Goal: Task Accomplishment & Management: Use online tool/utility

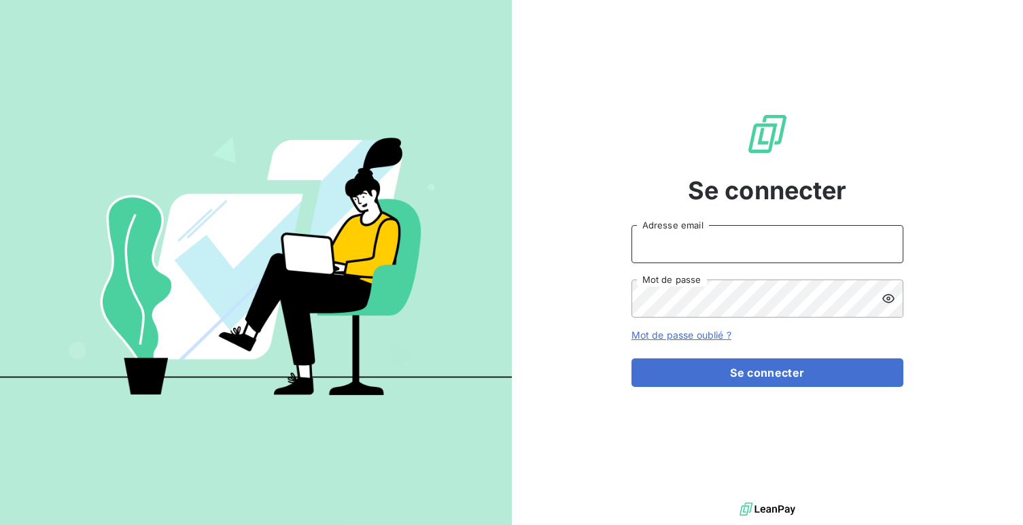
click at [694, 225] on input "Adresse email" at bounding box center [768, 244] width 272 height 38
type input "admin@minuitune"
click at [632, 358] on button "Se connecter" at bounding box center [768, 372] width 272 height 29
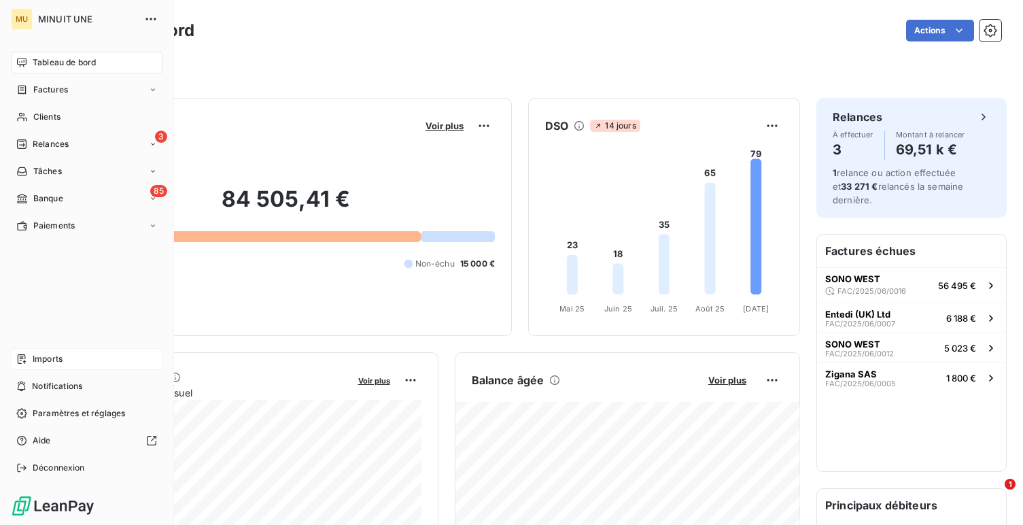
click at [20, 353] on icon at bounding box center [21, 358] width 11 height 11
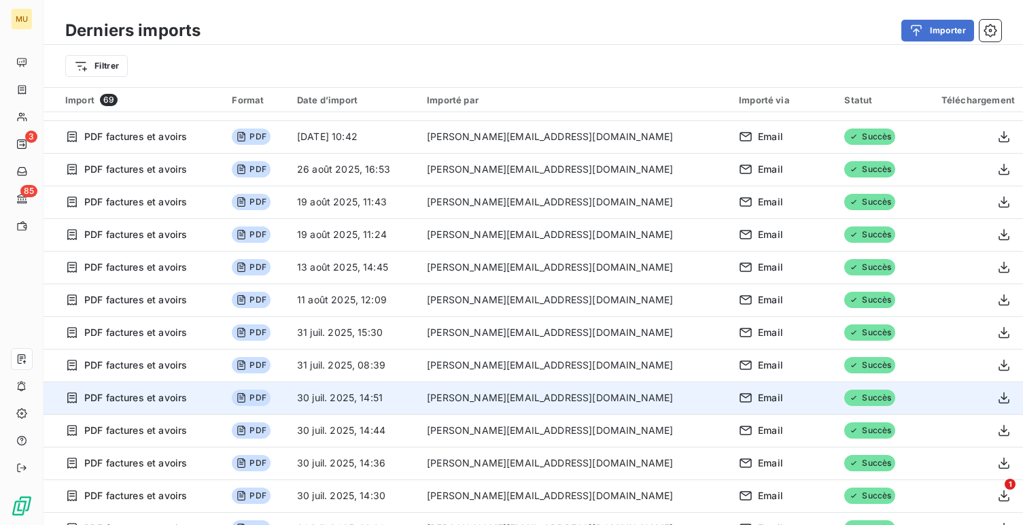
scroll to position [193, 0]
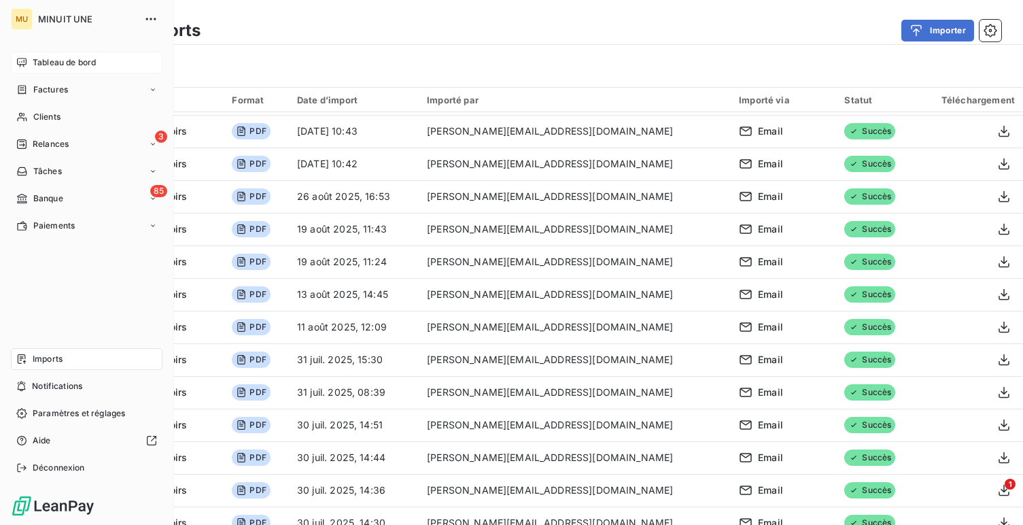
click at [24, 57] on icon at bounding box center [21, 62] width 11 height 11
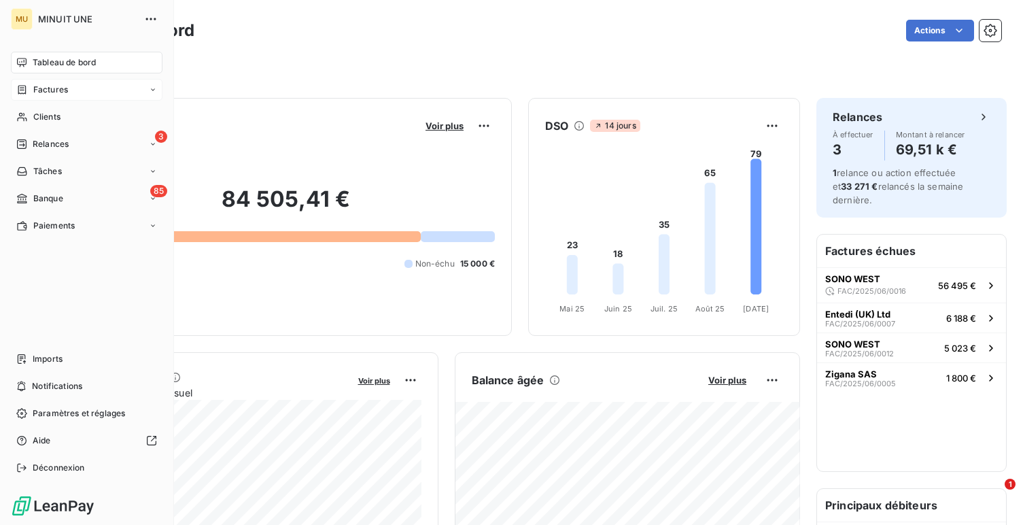
click at [42, 91] on span "Factures" at bounding box center [50, 90] width 35 height 12
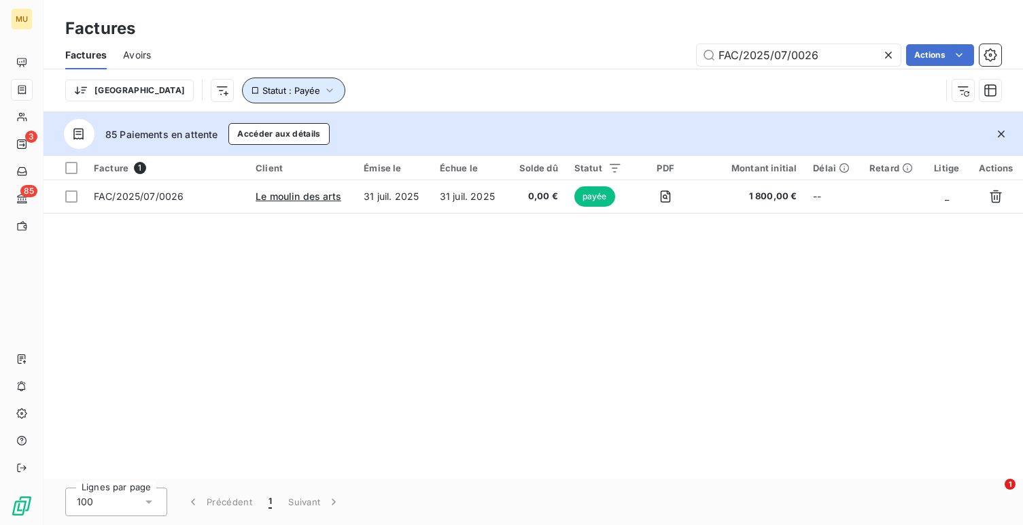
click at [262, 92] on span "Statut : Payée" at bounding box center [291, 90] width 58 height 11
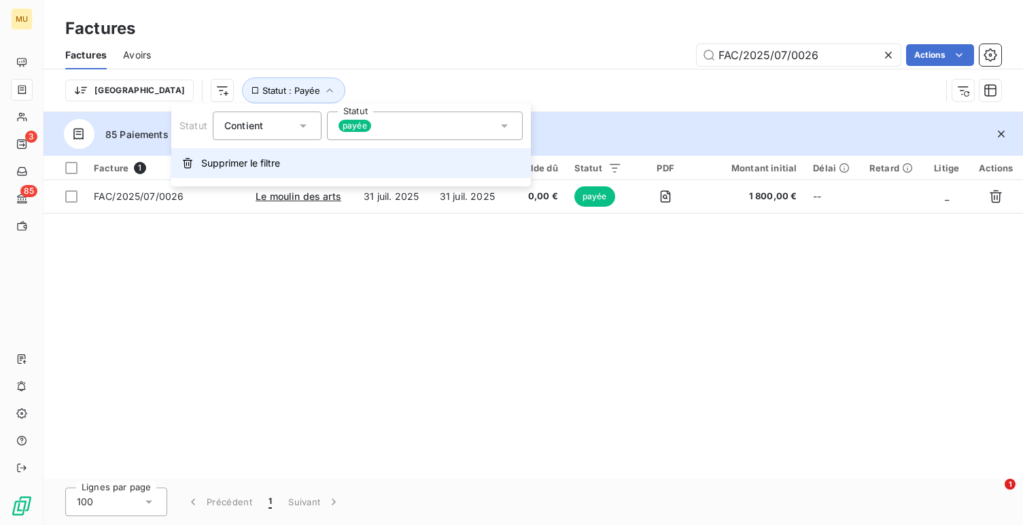
click at [313, 168] on button "Supprimer le filtre" at bounding box center [351, 163] width 360 height 30
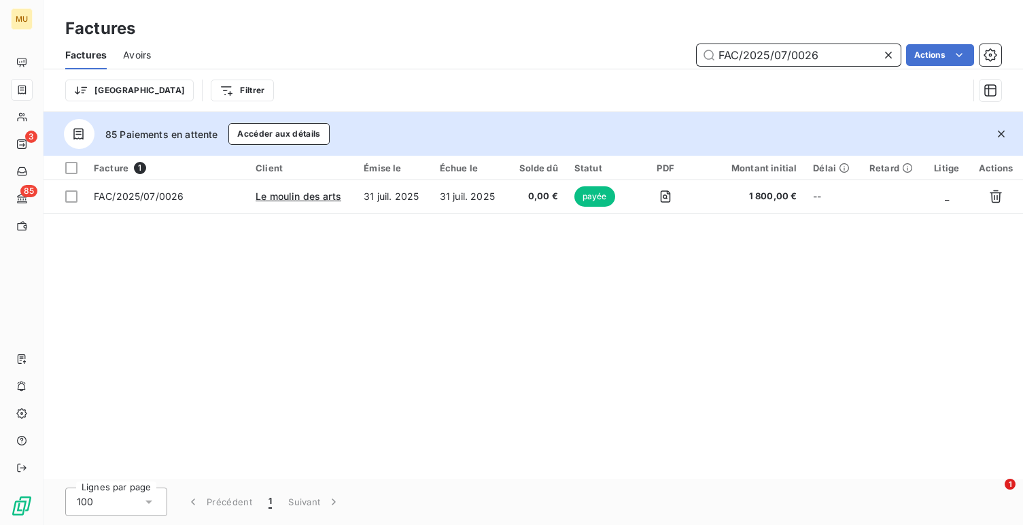
click at [820, 49] on input "FAC/2025/07/0026" at bounding box center [799, 55] width 204 height 22
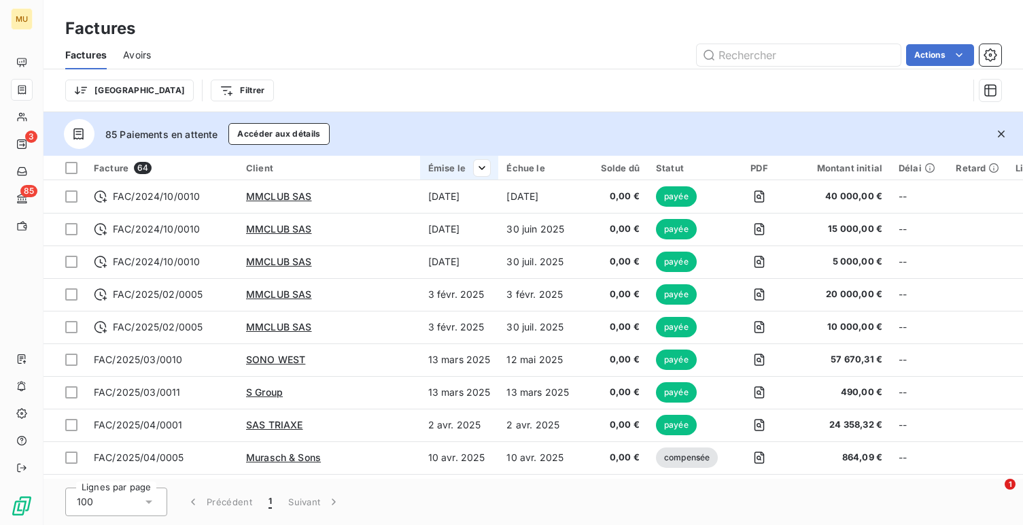
click at [491, 171] on th "Émise le" at bounding box center [459, 168] width 79 height 24
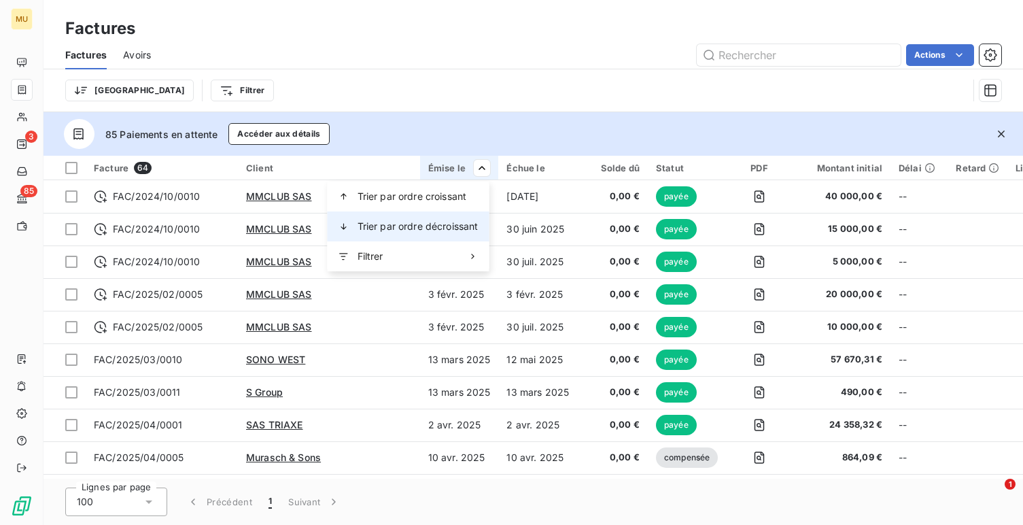
click at [463, 230] on span "Trier par ordre décroissant" at bounding box center [418, 227] width 121 height 14
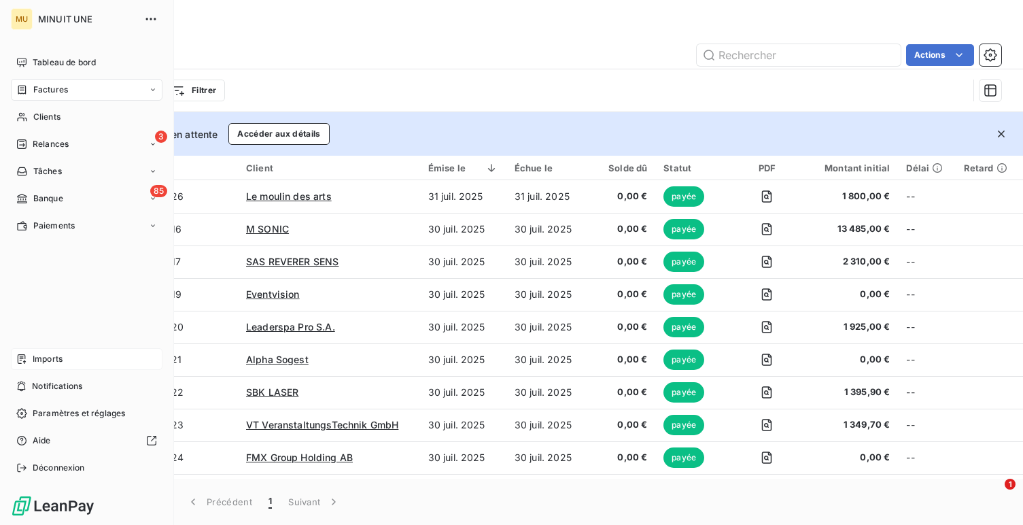
click at [42, 354] on span "Imports" at bounding box center [48, 359] width 30 height 12
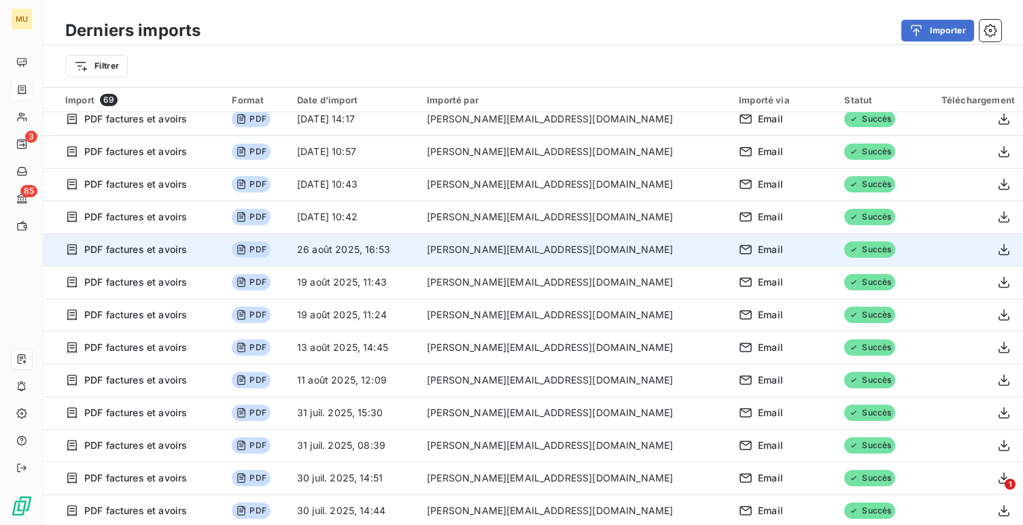
scroll to position [228, 0]
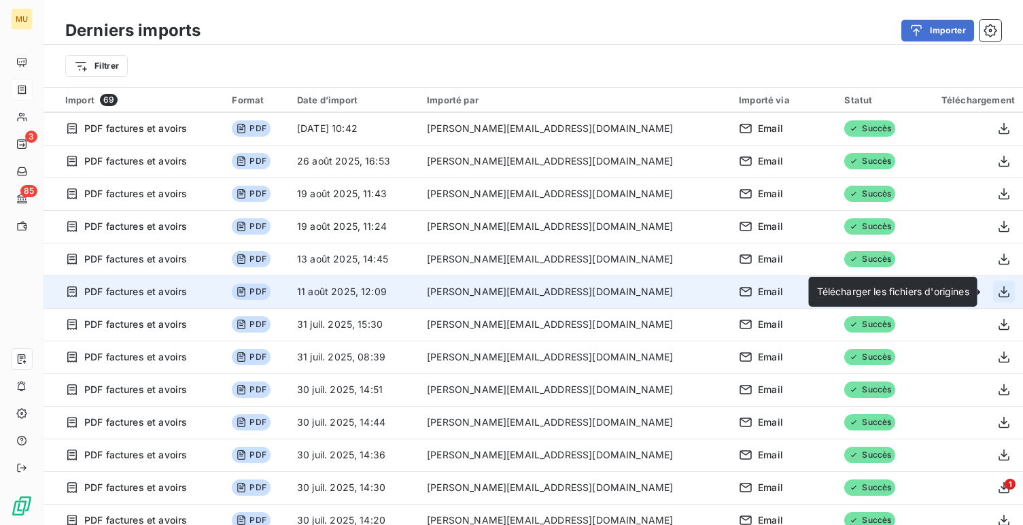
click at [1003, 297] on icon "button" at bounding box center [1004, 292] width 14 height 14
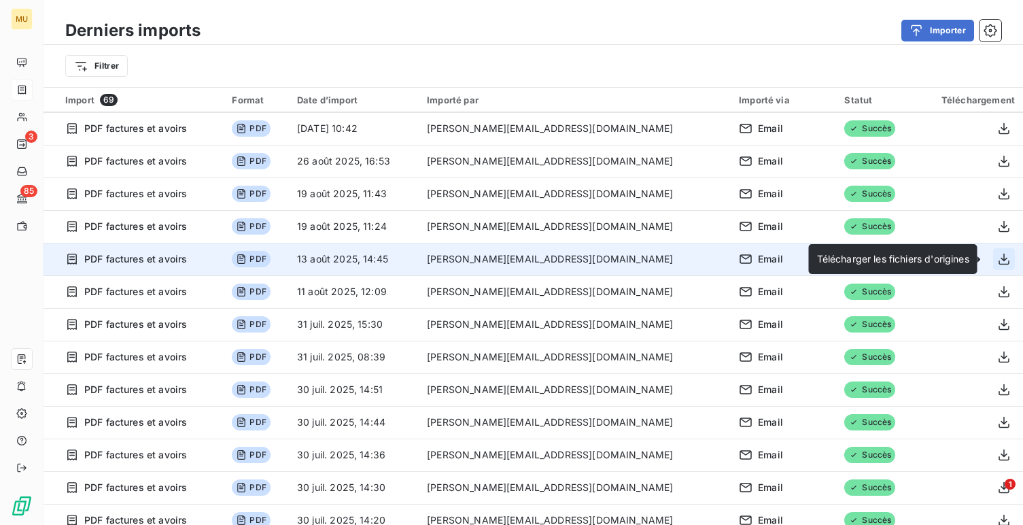
click at [998, 254] on icon "button" at bounding box center [1004, 259] width 14 height 14
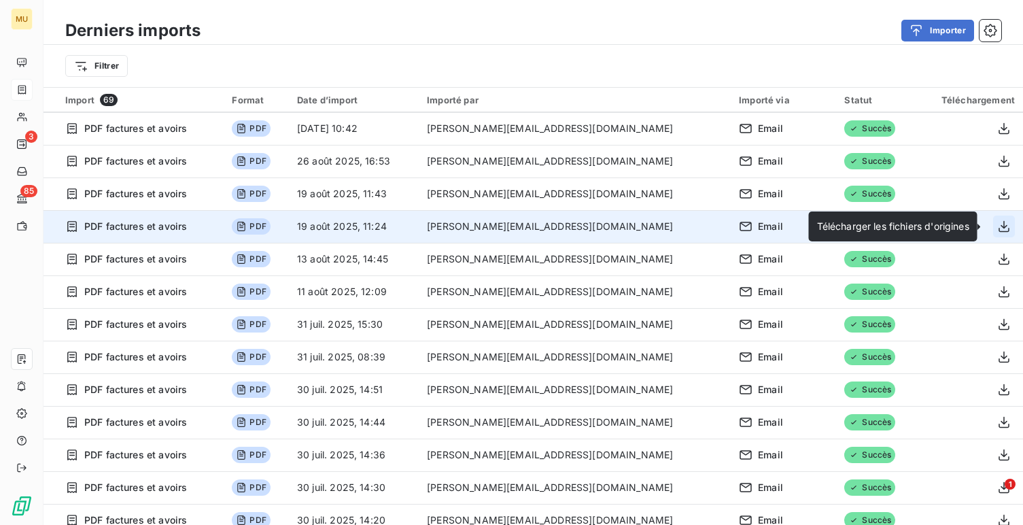
click at [999, 230] on icon "button" at bounding box center [1004, 227] width 14 height 14
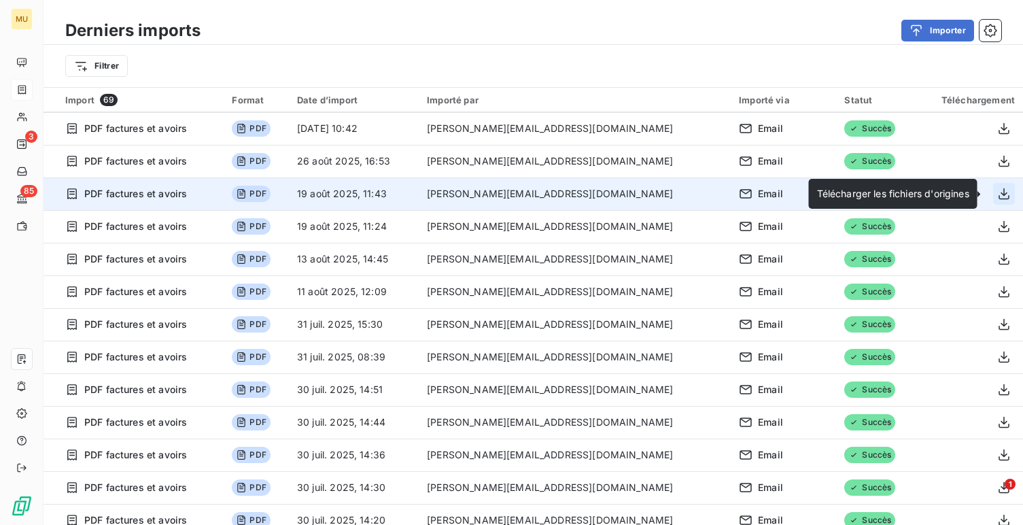
click at [999, 188] on icon "button" at bounding box center [1004, 194] width 11 height 12
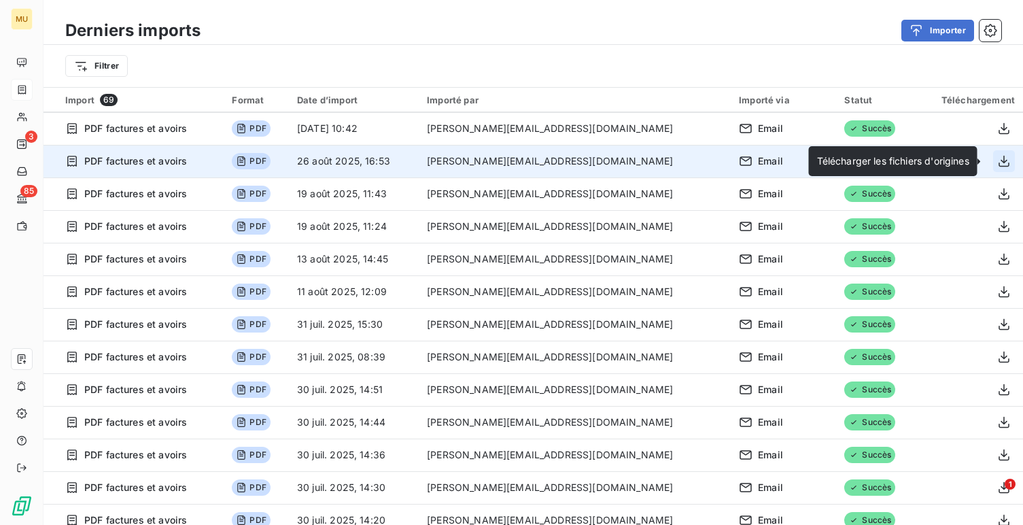
click at [997, 155] on icon "button" at bounding box center [1004, 161] width 14 height 14
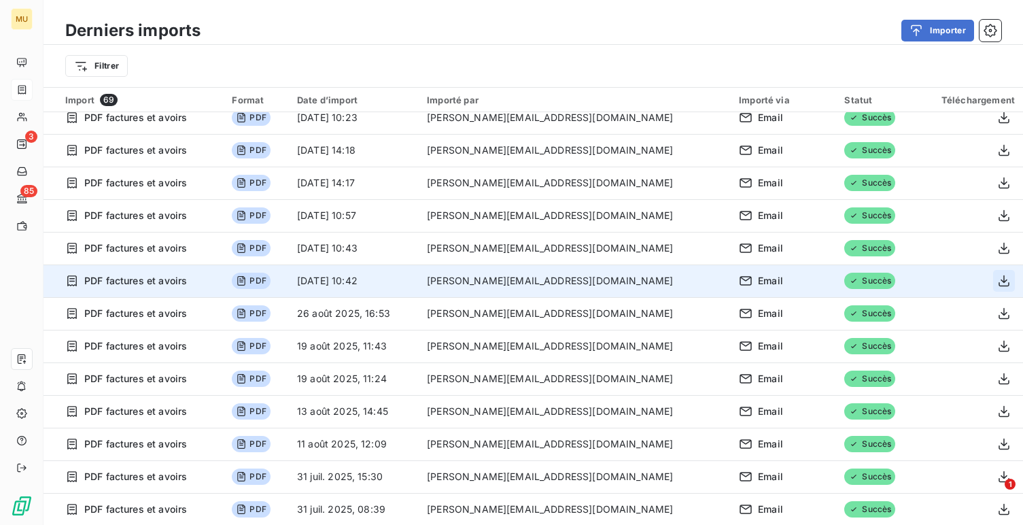
scroll to position [75, 0]
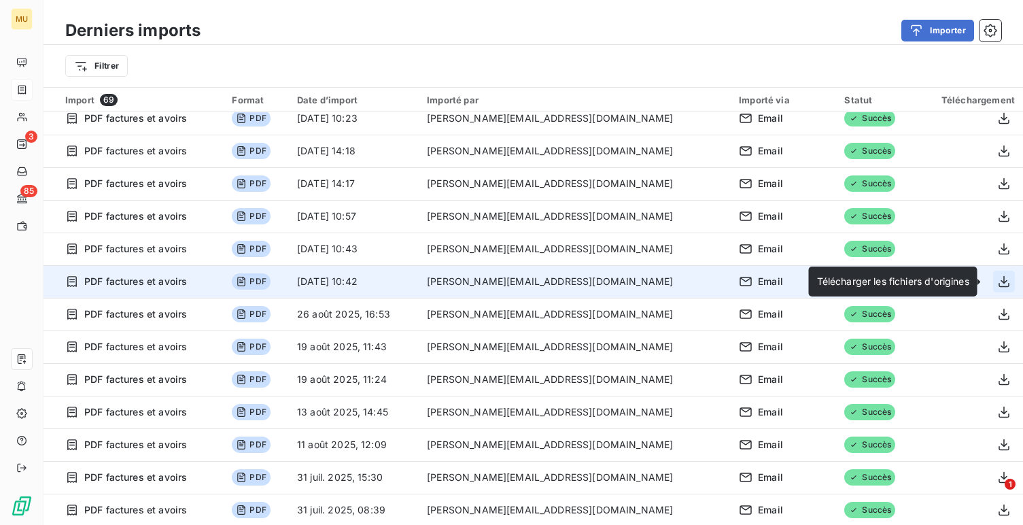
click at [1000, 277] on icon "button" at bounding box center [1004, 282] width 14 height 14
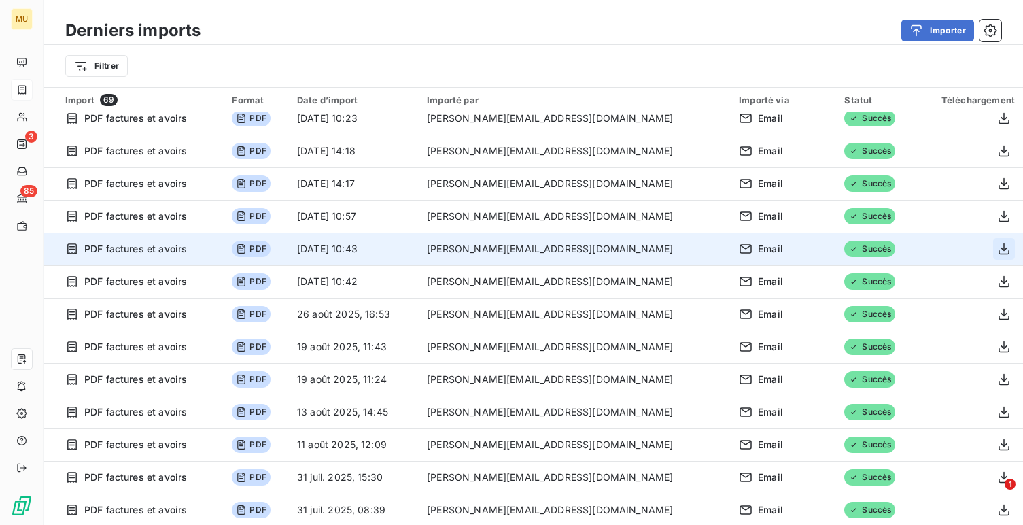
click at [997, 249] on icon "button" at bounding box center [1004, 249] width 14 height 14
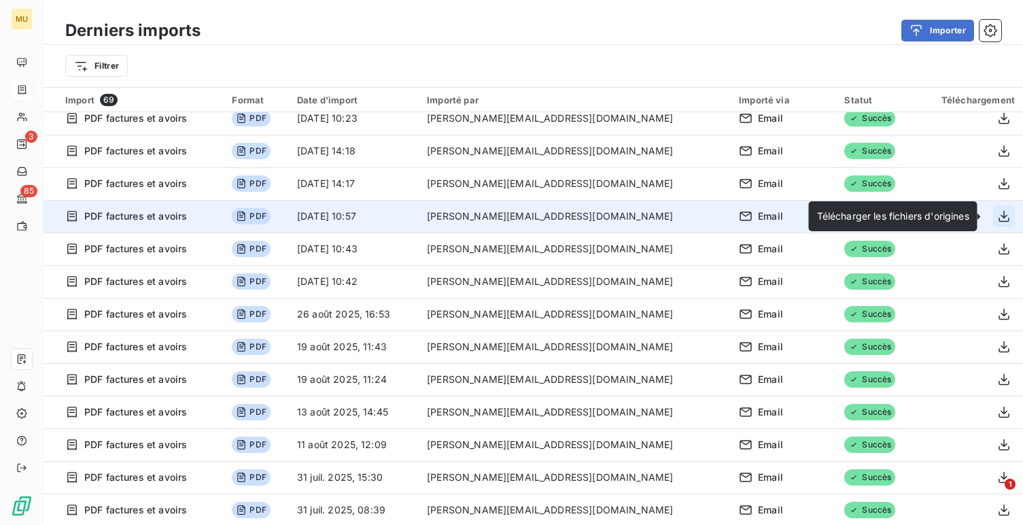
click at [997, 220] on icon "button" at bounding box center [1004, 216] width 14 height 14
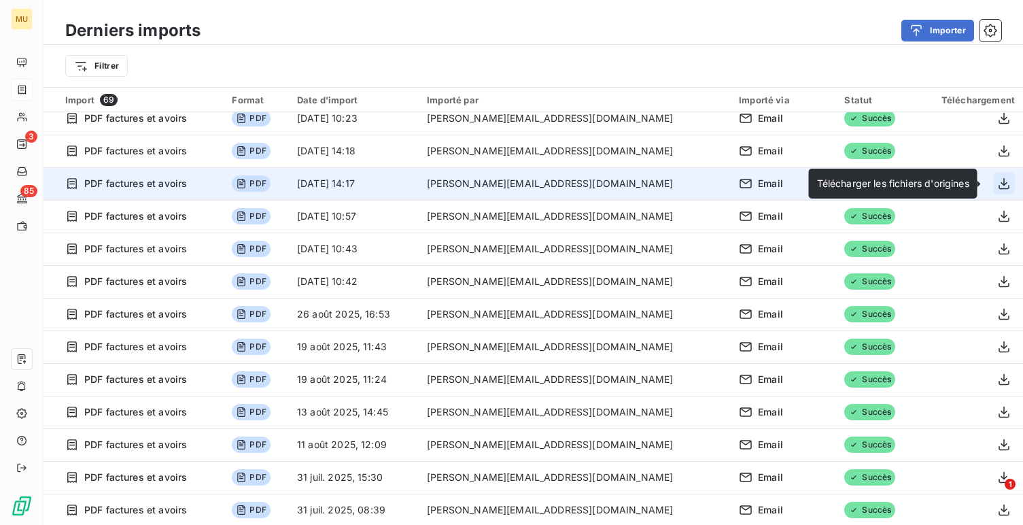
click at [997, 190] on icon "button" at bounding box center [1004, 184] width 14 height 14
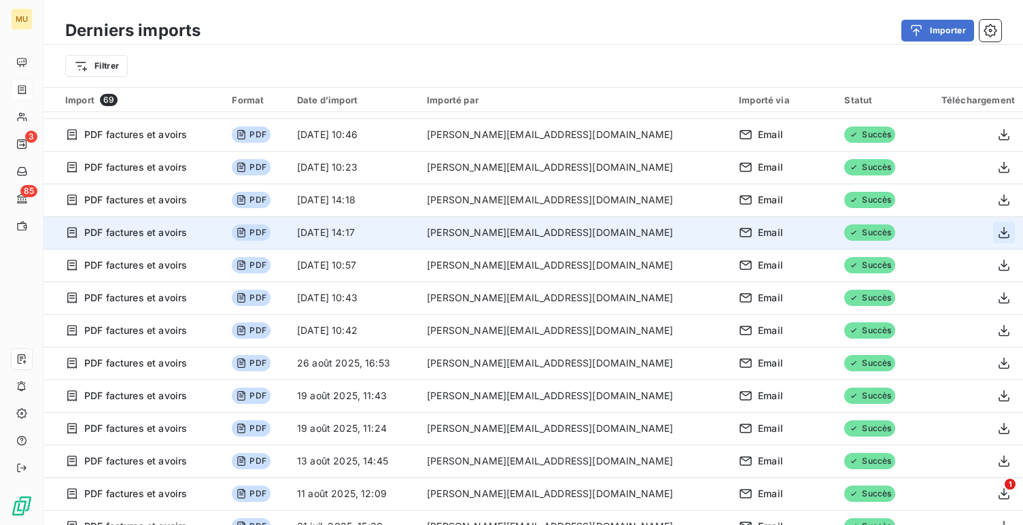
scroll to position [26, 0]
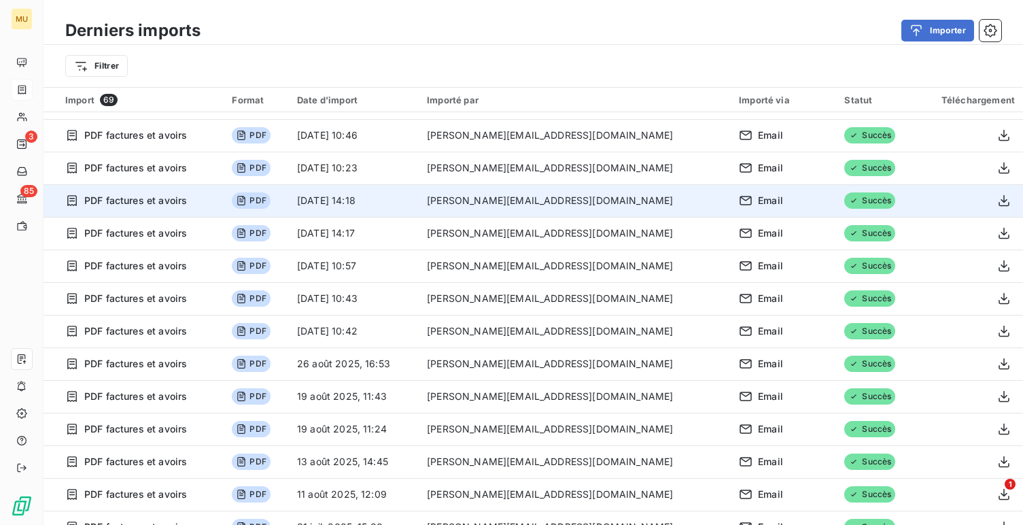
click at [1000, 185] on td at bounding box center [969, 200] width 107 height 33
click at [1000, 198] on icon "button" at bounding box center [1004, 201] width 14 height 14
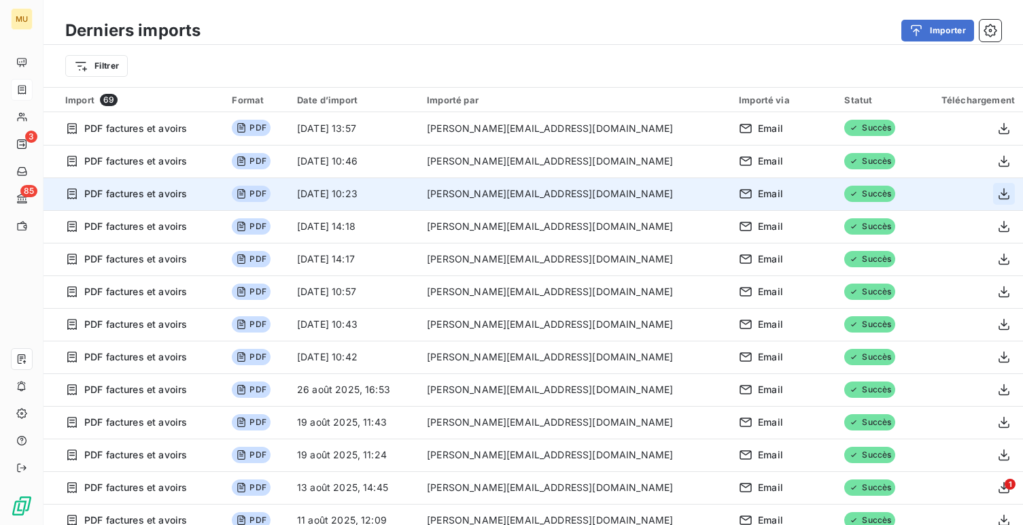
click at [997, 193] on icon "button" at bounding box center [1004, 194] width 14 height 14
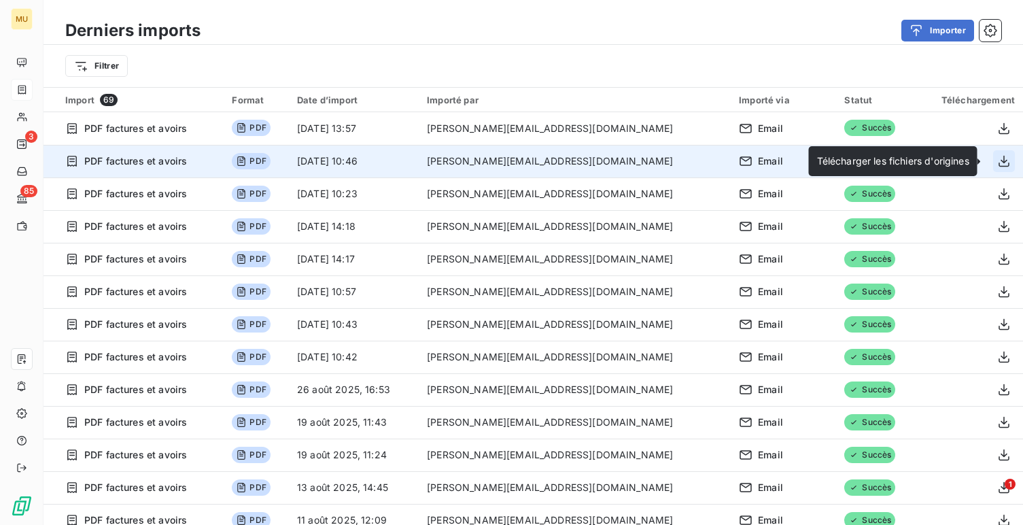
click at [997, 160] on icon "button" at bounding box center [1004, 161] width 14 height 14
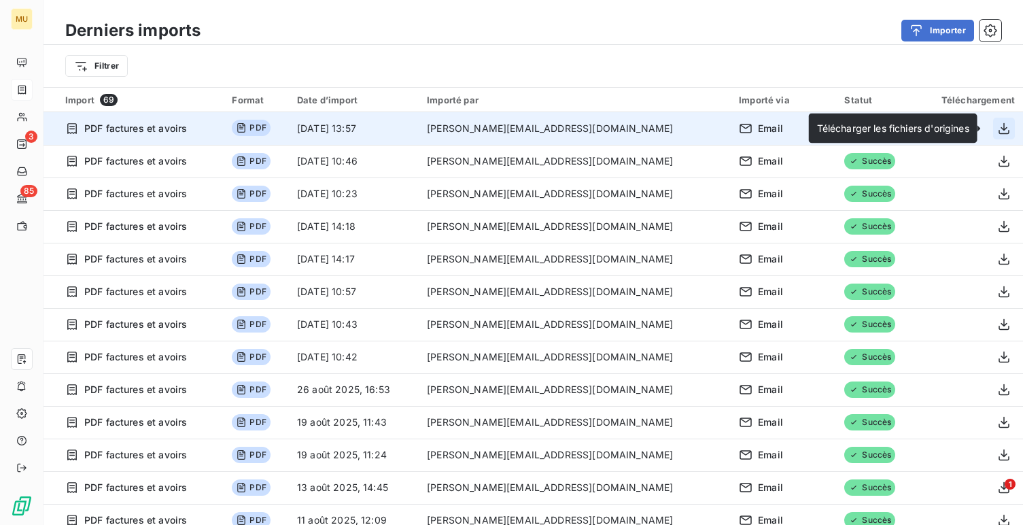
click at [998, 132] on icon "button" at bounding box center [1004, 129] width 14 height 14
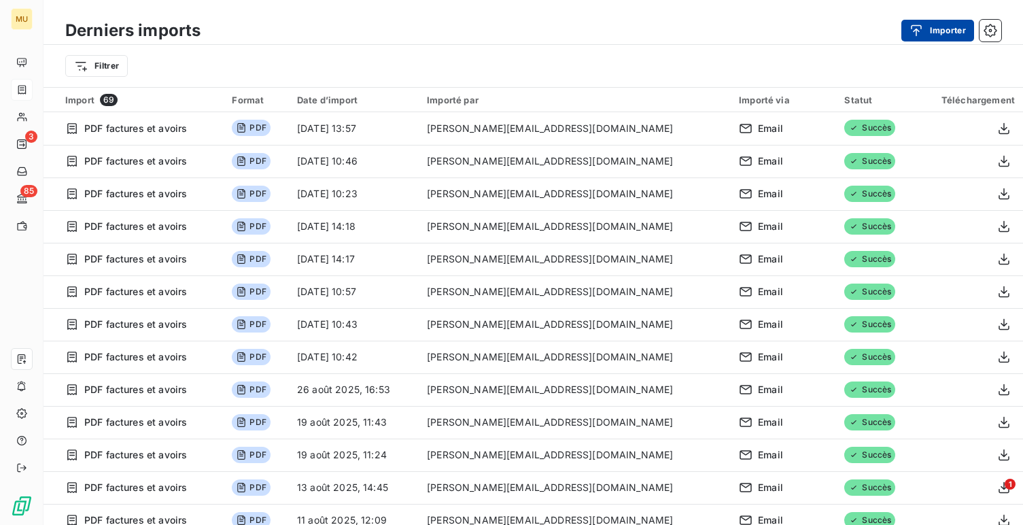
click at [940, 37] on button "Importer" at bounding box center [937, 31] width 73 height 22
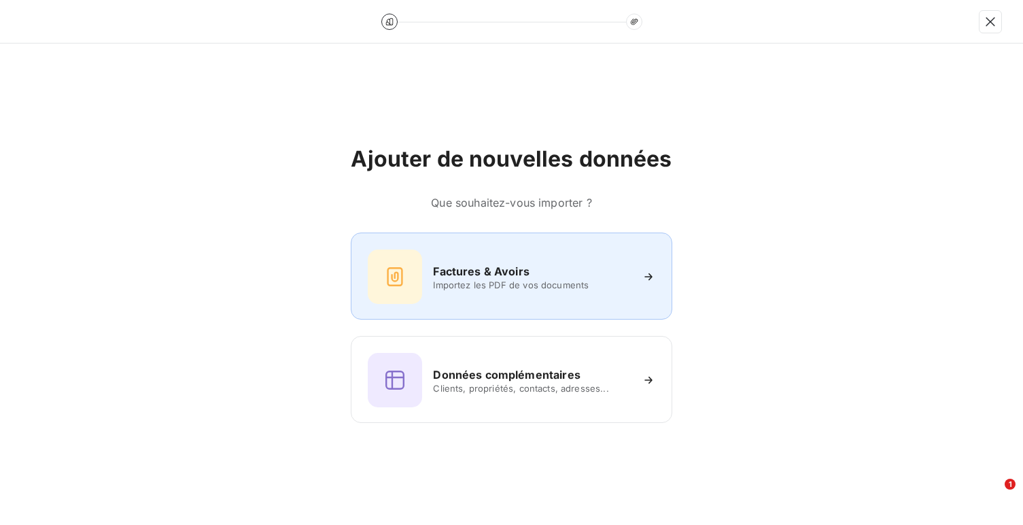
click at [479, 247] on div "Factures & Avoirs Importez les PDF de vos documents" at bounding box center [511, 275] width 321 height 87
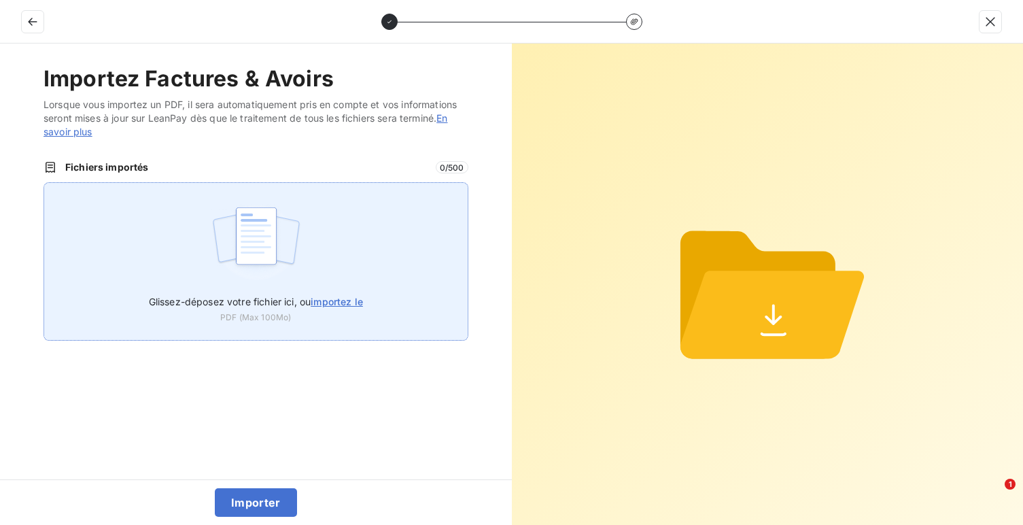
click at [362, 209] on div "Glissez-déposez votre fichier ici, ou importez le PDF (Max 100Mo)" at bounding box center [256, 261] width 425 height 158
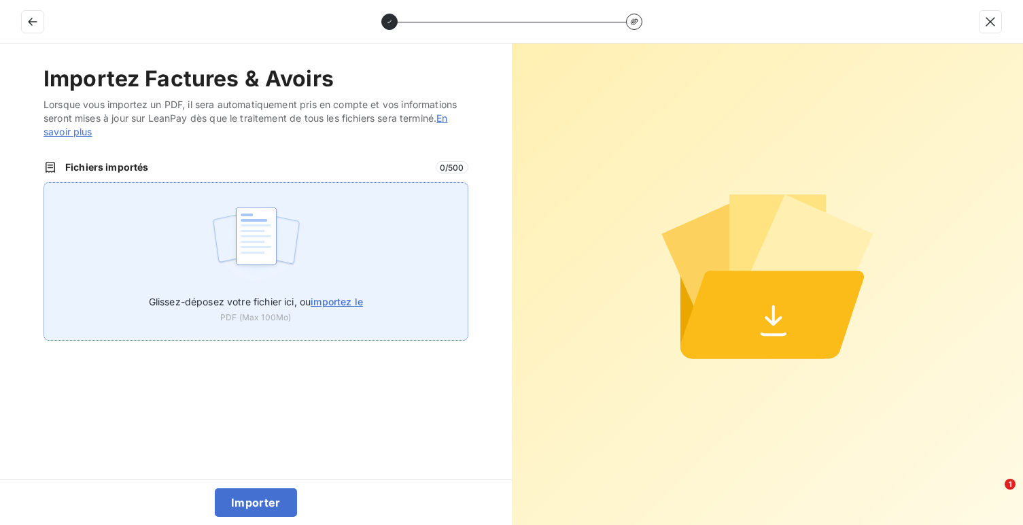
type input "C:\fakepath\FAC_2025_08_0002-MMCLUBSAS-30000.0__2025-08-11_10_09_44.703375.pdf"
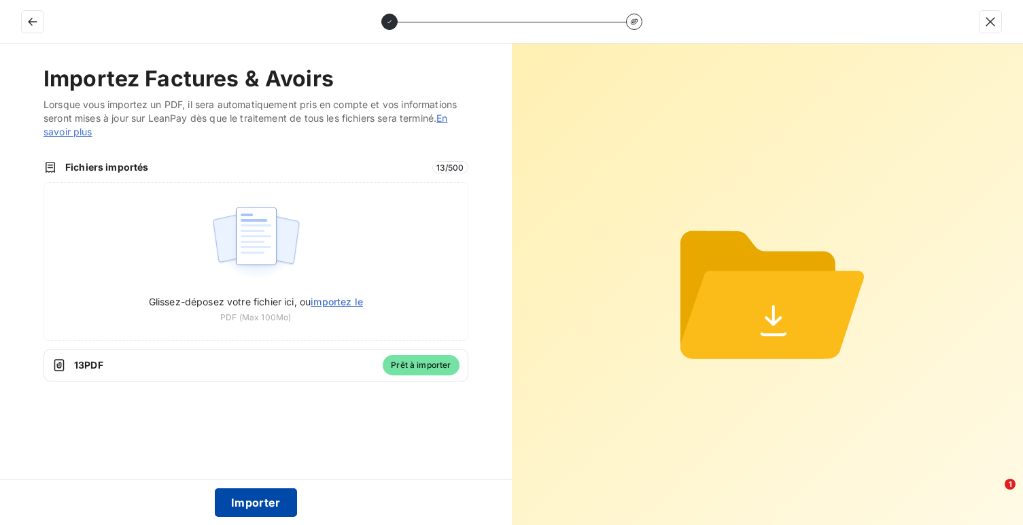
click at [244, 497] on button "Importer" at bounding box center [256, 502] width 82 height 29
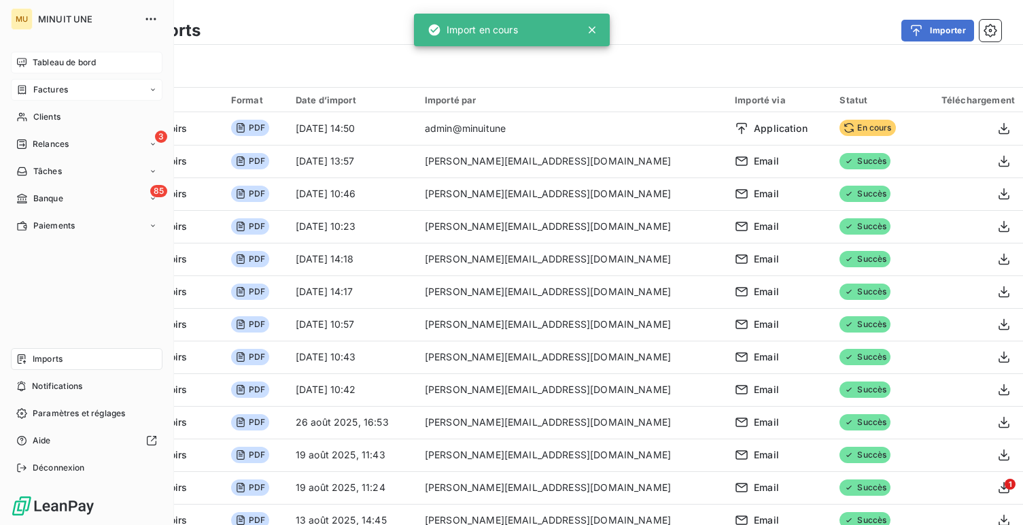
click at [31, 63] on div "Tableau de bord" at bounding box center [87, 63] width 152 height 22
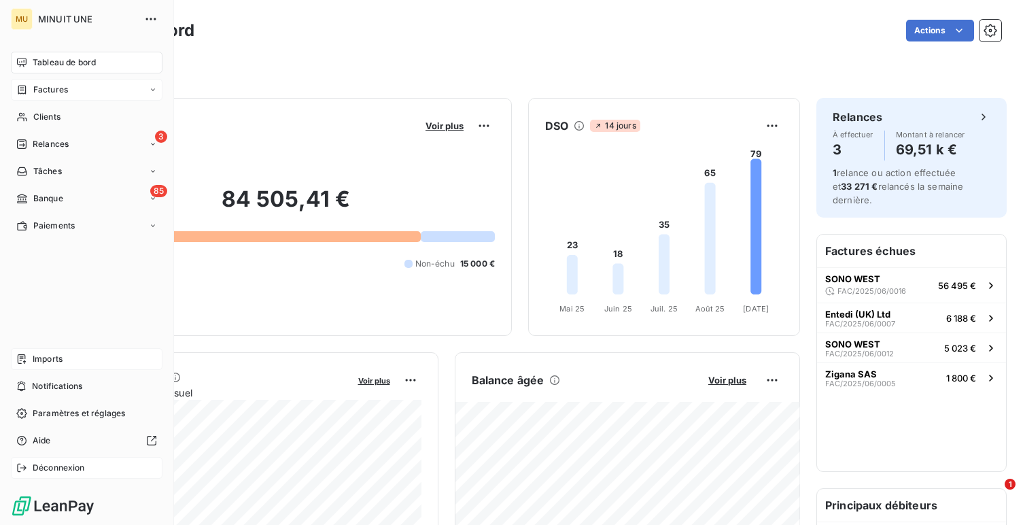
click at [39, 476] on div "Déconnexion" at bounding box center [87, 468] width 152 height 22
